Goal: Navigation & Orientation: Find specific page/section

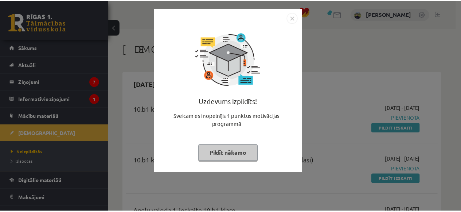
scroll to position [44, 0]
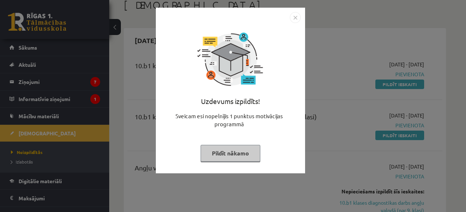
click at [222, 156] on button "Pildīt nākamo" at bounding box center [231, 153] width 60 height 17
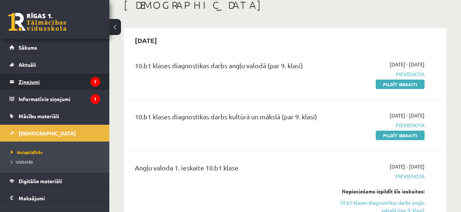
click at [44, 81] on legend "Ziņojumi 7" at bounding box center [60, 81] width 82 height 17
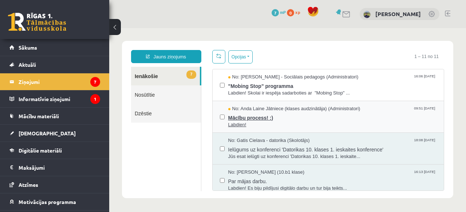
click at [307, 118] on span "Mācību process! :)" at bounding box center [332, 116] width 209 height 9
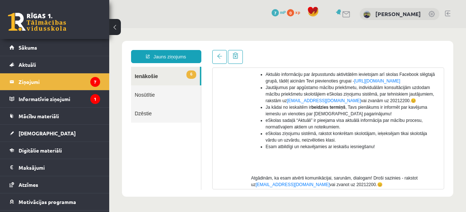
scroll to position [239, 0]
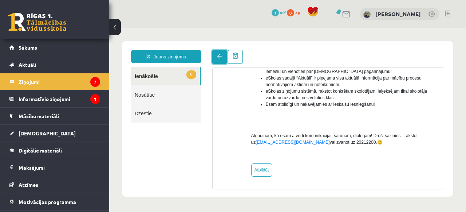
click at [215, 53] on link at bounding box center [219, 57] width 15 height 14
click at [219, 57] on span at bounding box center [219, 56] width 5 height 5
click at [175, 72] on link "6 Ienākošie" at bounding box center [165, 76] width 69 height 19
click at [166, 100] on link "Nosūtītie" at bounding box center [166, 94] width 70 height 19
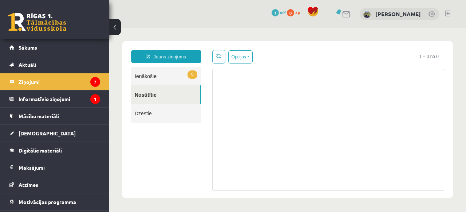
scroll to position [0, 0]
click at [166, 75] on link "6 Ienākošie" at bounding box center [166, 76] width 70 height 19
click at [168, 75] on link "6 Ienākošie" at bounding box center [166, 76] width 70 height 19
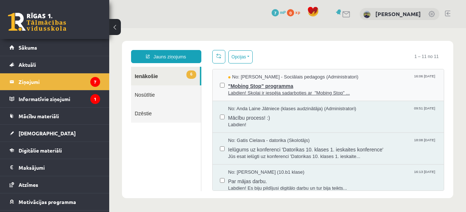
click at [348, 84] on span ""Mobing Stop" programma" at bounding box center [332, 85] width 209 height 9
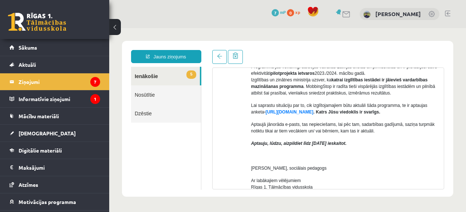
scroll to position [201, 0]
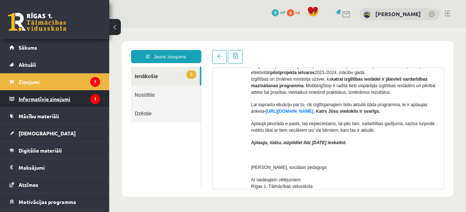
click at [49, 102] on legend "Informatīvie ziņojumi 1" at bounding box center [60, 98] width 82 height 17
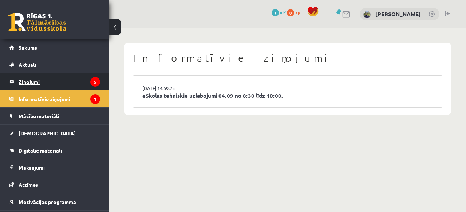
click at [55, 81] on legend "Ziņojumi 5" at bounding box center [60, 81] width 82 height 17
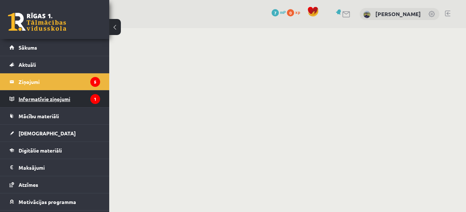
click at [56, 97] on legend "Informatīvie ziņojumi 1" at bounding box center [60, 98] width 82 height 17
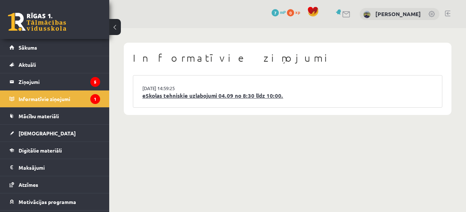
click at [200, 97] on link "eSkolas tehniskie uzlabojumi 04.09 no 8:30 līdz 10:00." at bounding box center [287, 95] width 291 height 8
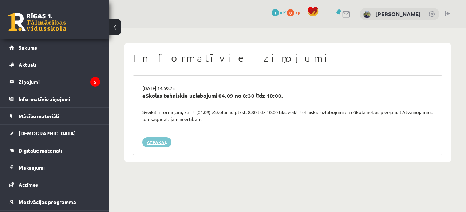
click at [157, 145] on link "Atpakaļ" at bounding box center [156, 142] width 29 height 10
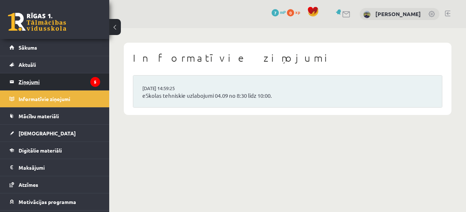
click at [66, 84] on legend "Ziņojumi 5" at bounding box center [60, 81] width 82 height 17
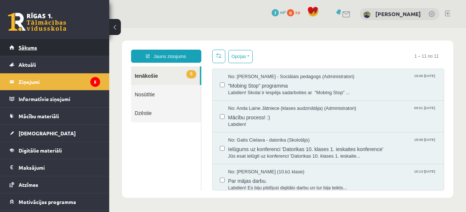
click at [41, 52] on link "Sākums" at bounding box center [54, 47] width 91 height 17
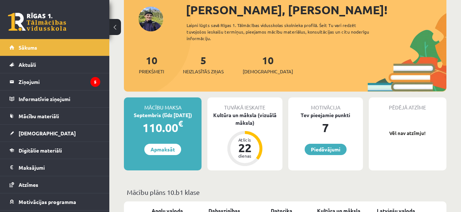
scroll to position [49, 0]
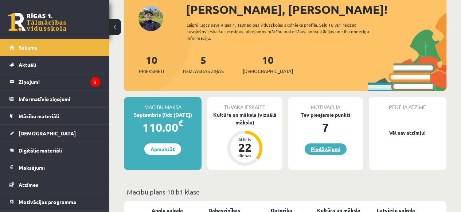
click at [329, 146] on link "Piedāvājumi" at bounding box center [326, 148] width 42 height 11
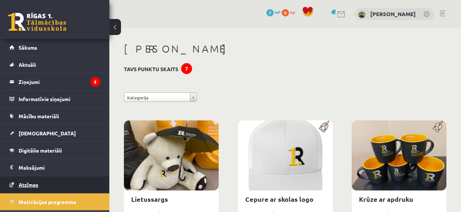
click at [68, 183] on link "Atzīmes" at bounding box center [54, 184] width 91 height 17
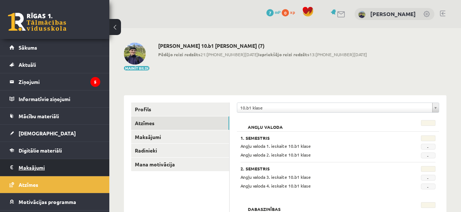
click at [47, 162] on legend "Maksājumi 0" at bounding box center [60, 167] width 82 height 17
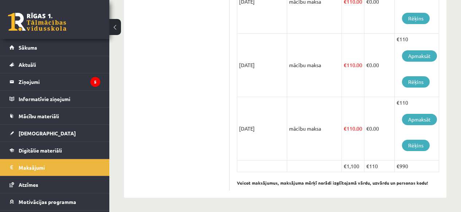
scroll to position [607, 0]
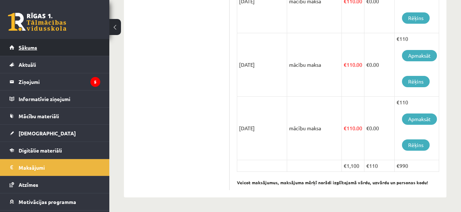
click at [25, 48] on span "Sākums" at bounding box center [28, 47] width 19 height 7
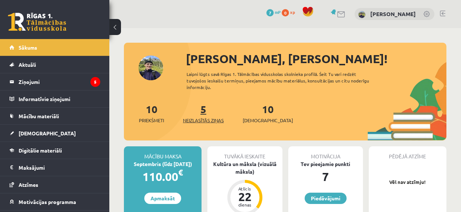
click at [211, 117] on span "Neizlasītās ziņas" at bounding box center [203, 120] width 41 height 7
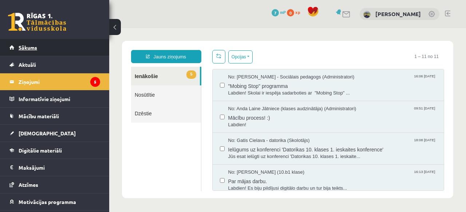
click at [36, 47] on span "Sākums" at bounding box center [28, 47] width 19 height 7
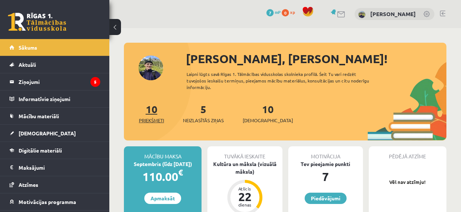
click at [152, 109] on link "10 Priekšmeti" at bounding box center [151, 112] width 25 height 21
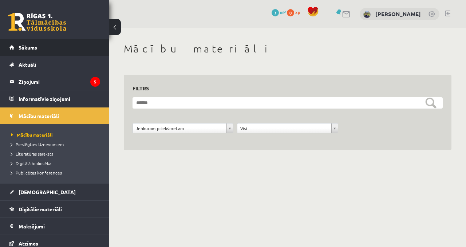
click at [66, 51] on link "Sākums" at bounding box center [54, 47] width 91 height 17
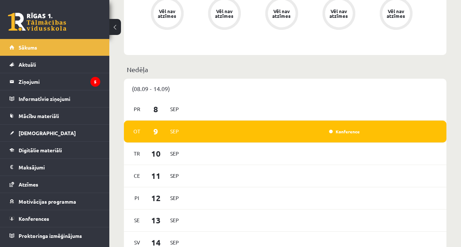
scroll to position [346, 0]
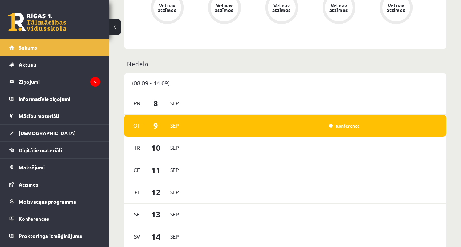
click at [346, 126] on link "Konference" at bounding box center [344, 126] width 31 height 6
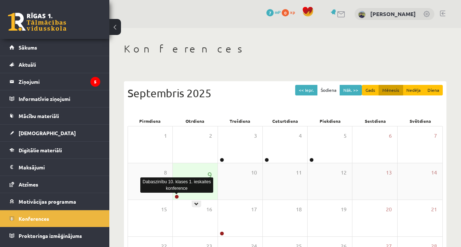
click at [177, 195] on link at bounding box center [177, 197] width 4 height 4
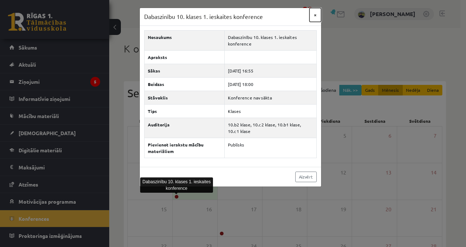
click at [315, 15] on button "×" at bounding box center [316, 15] width 12 height 14
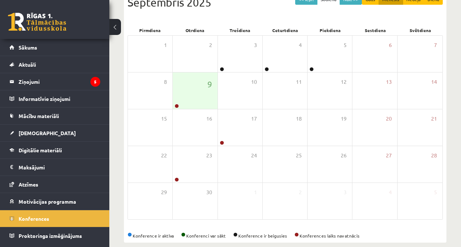
scroll to position [101, 0]
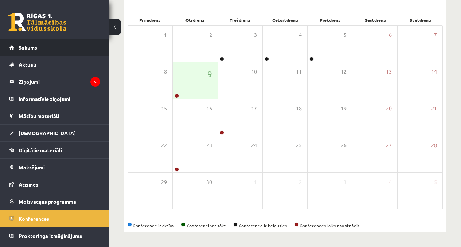
click at [78, 51] on link "Sākums" at bounding box center [54, 47] width 91 height 17
